Goal: Information Seeking & Learning: Learn about a topic

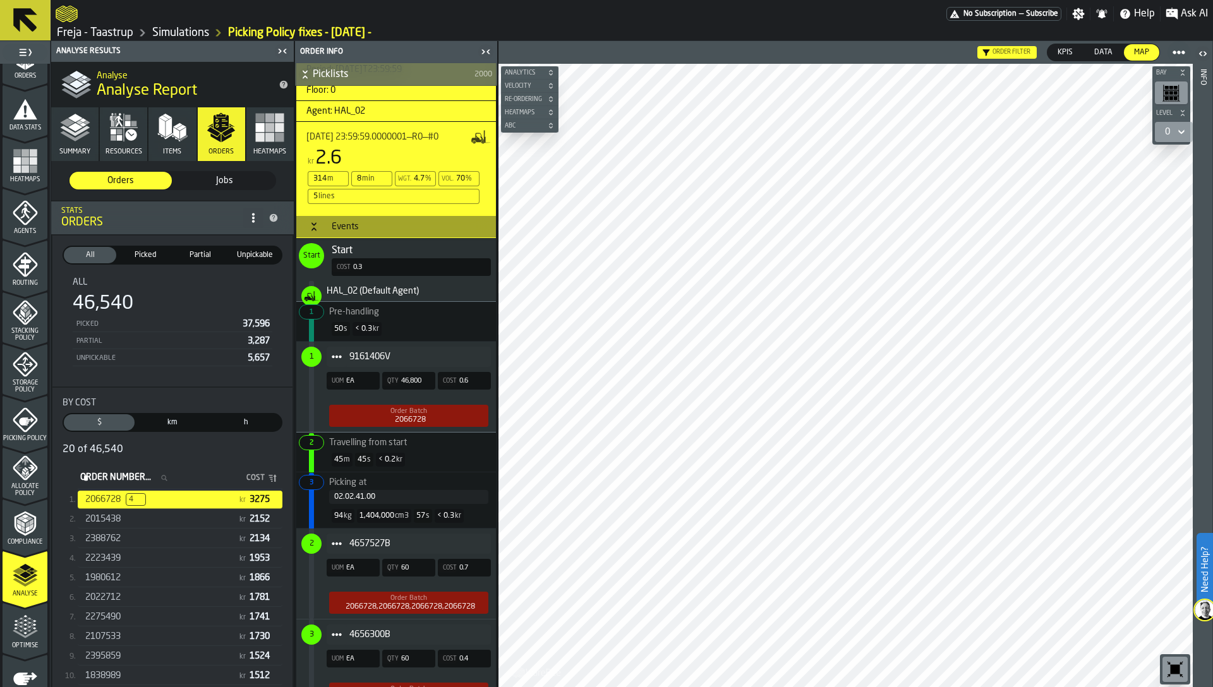
scroll to position [462, 0]
click at [349, 366] on div "9161406V" at bounding box center [409, 357] width 164 height 20
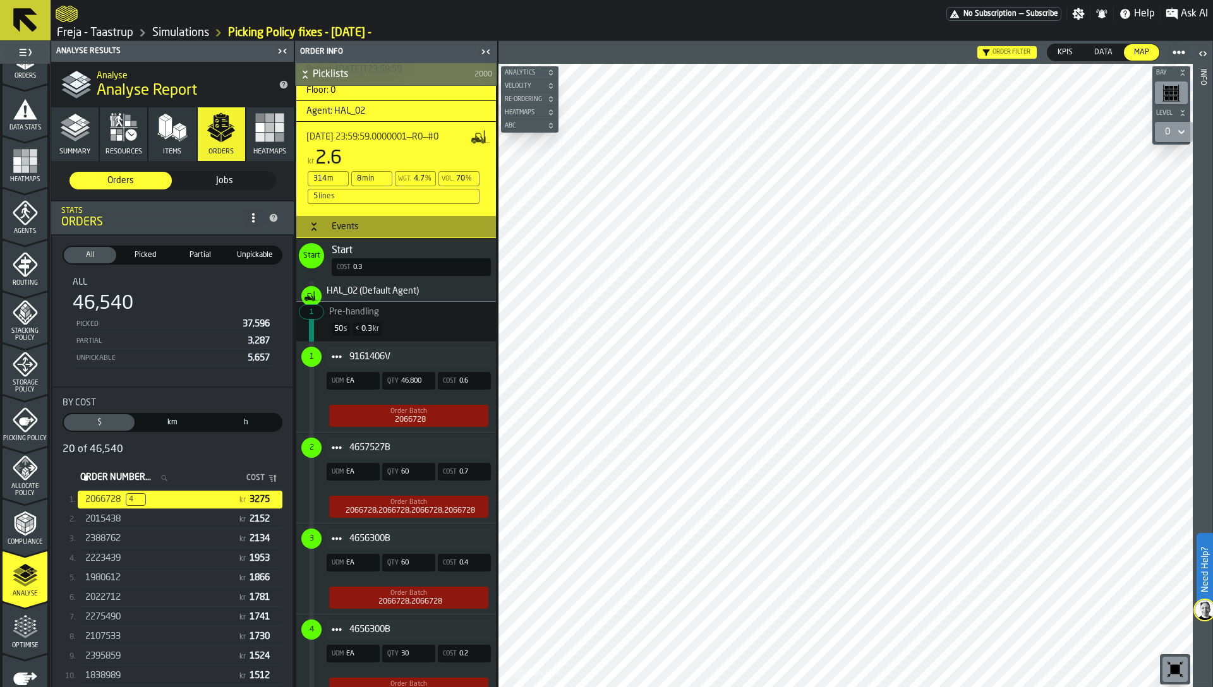
click at [0, 0] on icon at bounding box center [0, 0] width 0 height 0
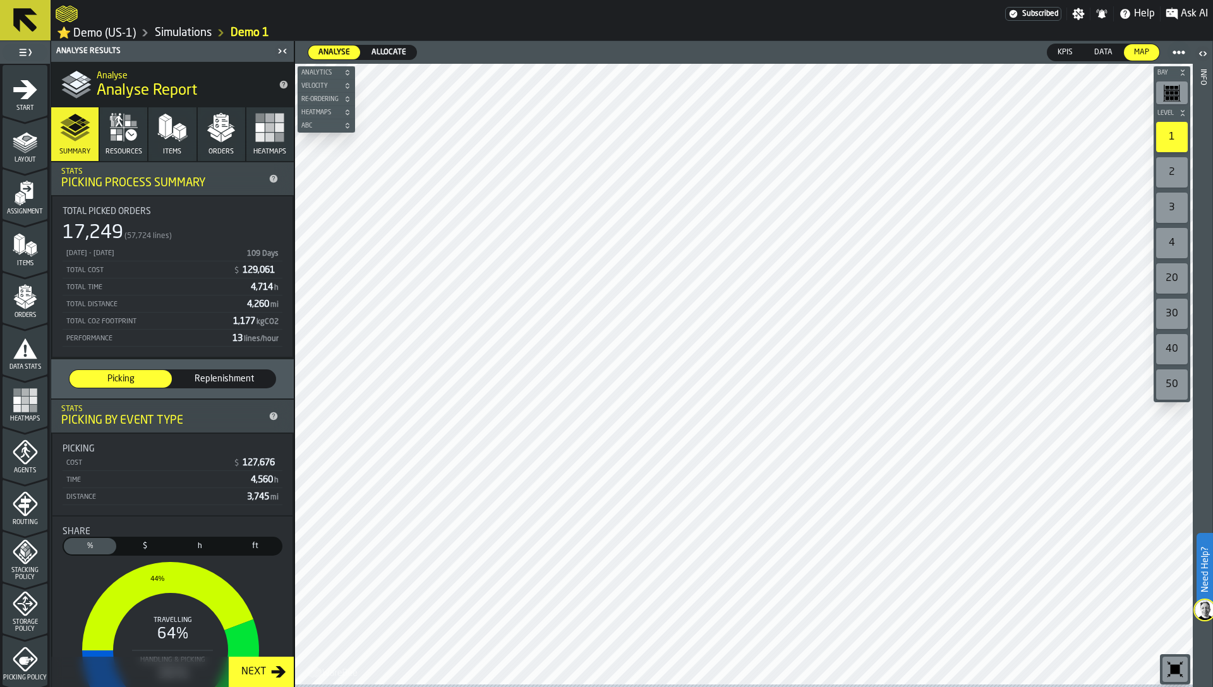
click at [137, 127] on icon "button" at bounding box center [124, 127] width 30 height 30
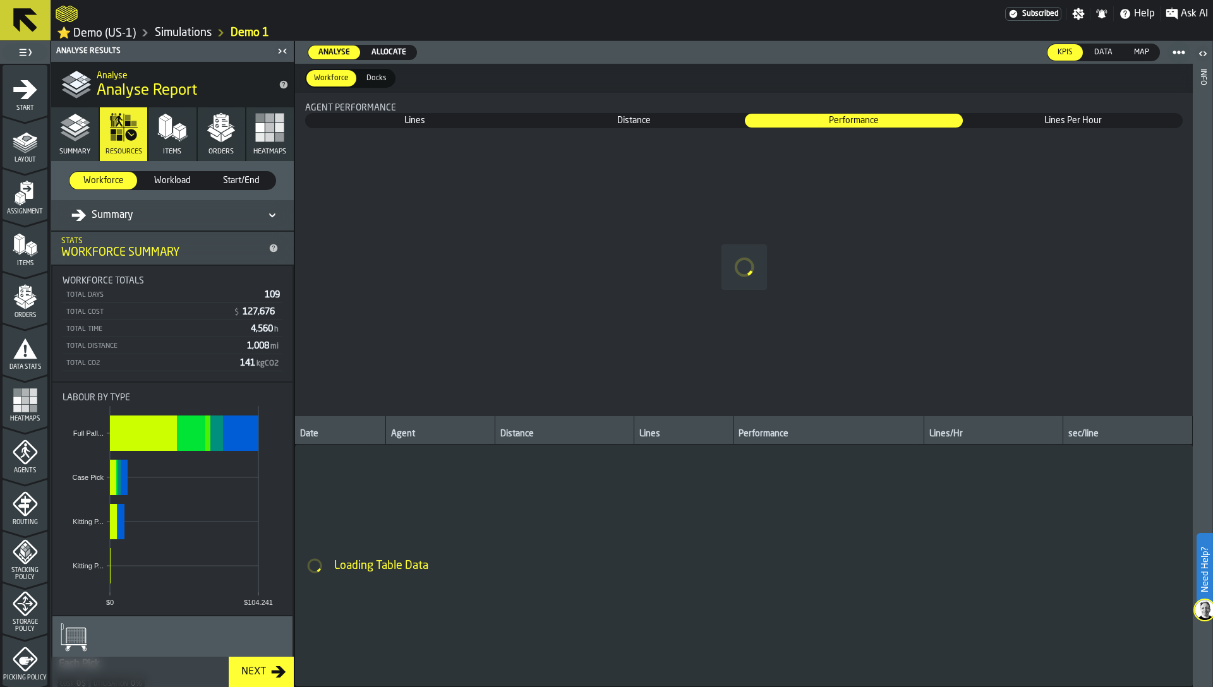
click at [184, 135] on icon "button" at bounding box center [172, 127] width 30 height 30
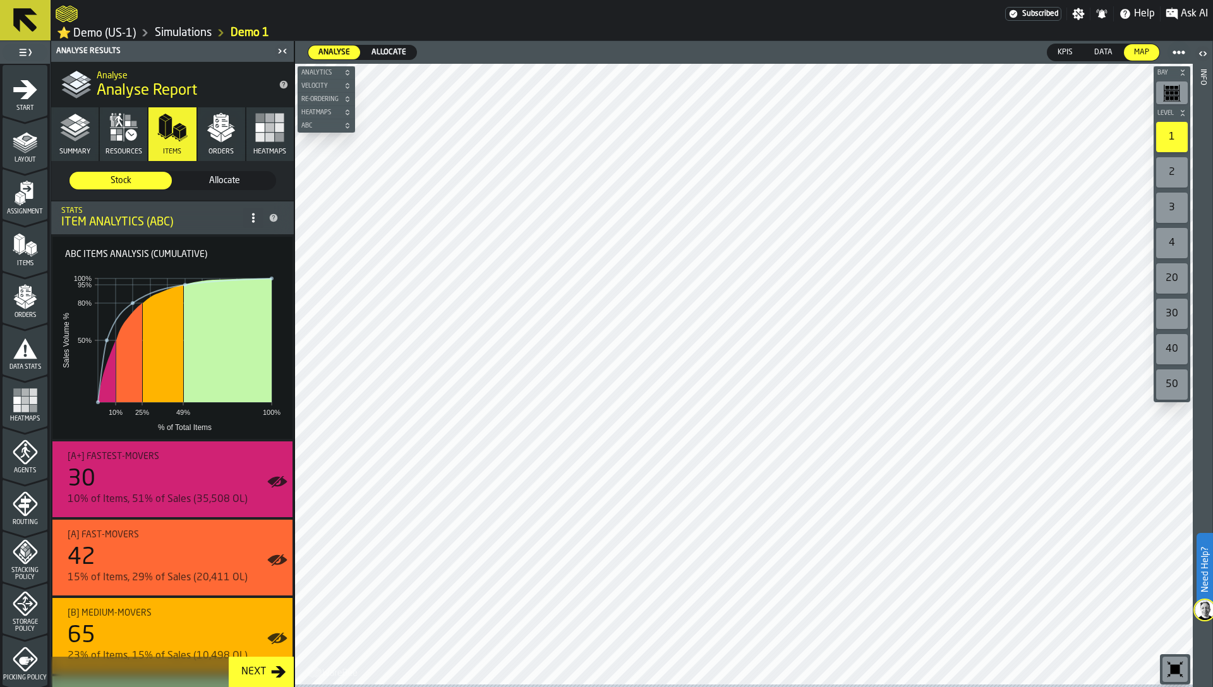
click at [219, 147] on button "Orders" at bounding box center [221, 134] width 47 height 54
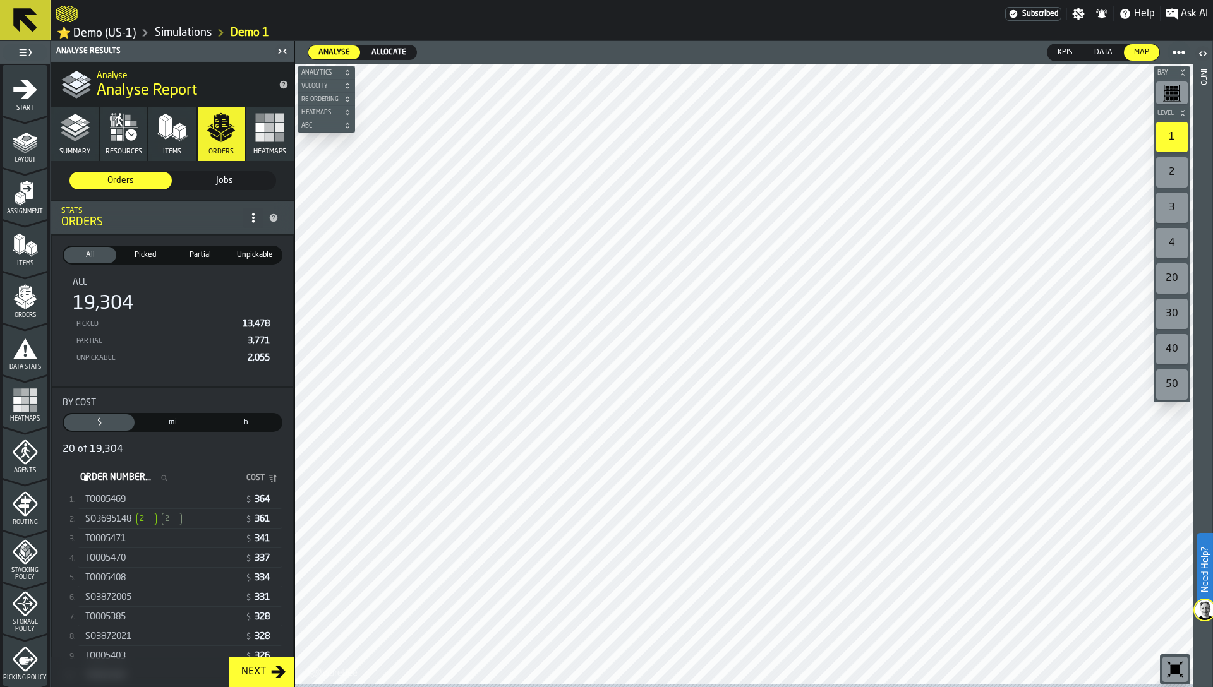
click at [112, 35] on link "⭐ Demo (US-1)" at bounding box center [96, 33] width 79 height 15
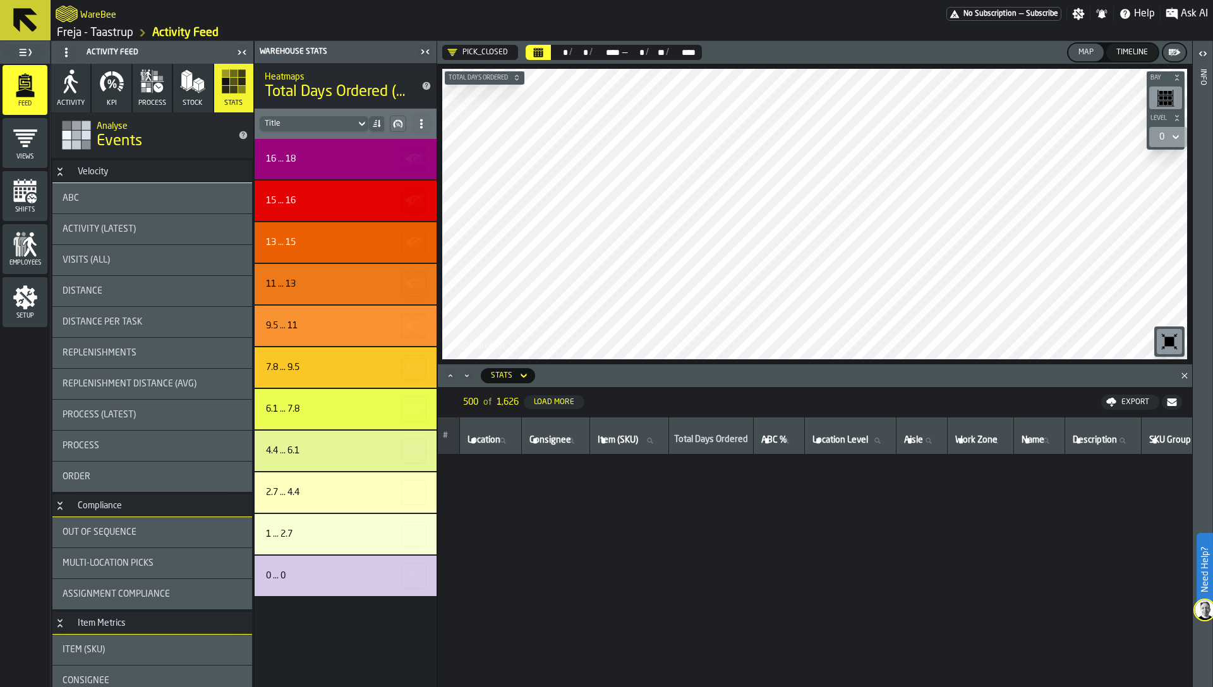
scroll to position [10055, 0]
